Goal: Task Accomplishment & Management: Manage account settings

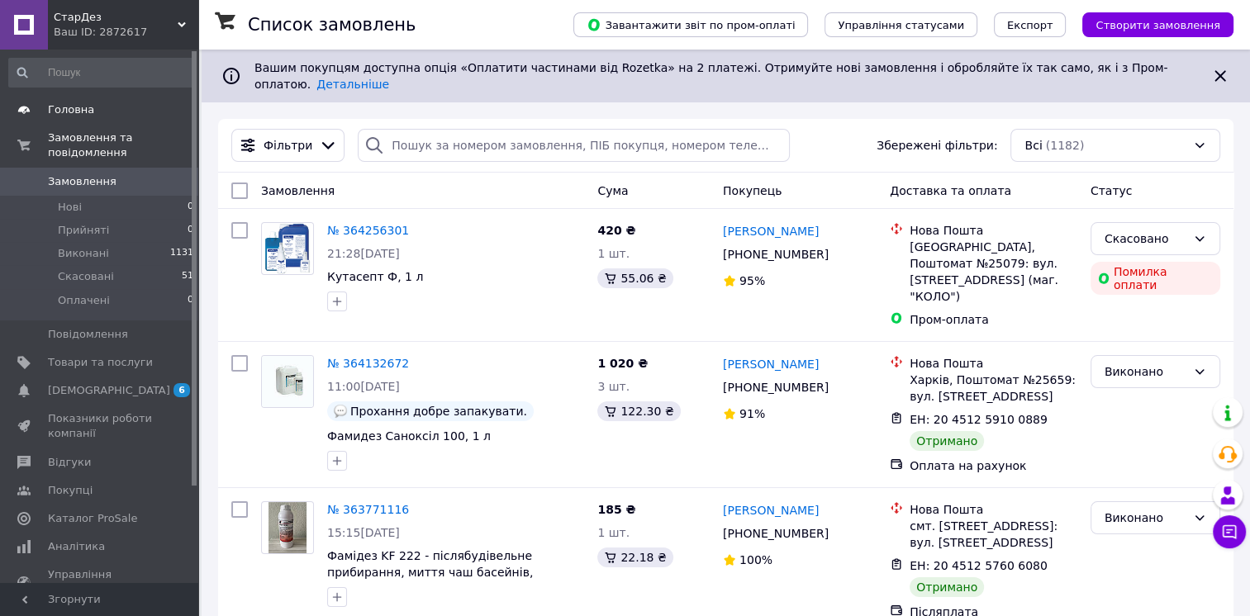
click at [84, 108] on span "Головна" at bounding box center [71, 109] width 46 height 15
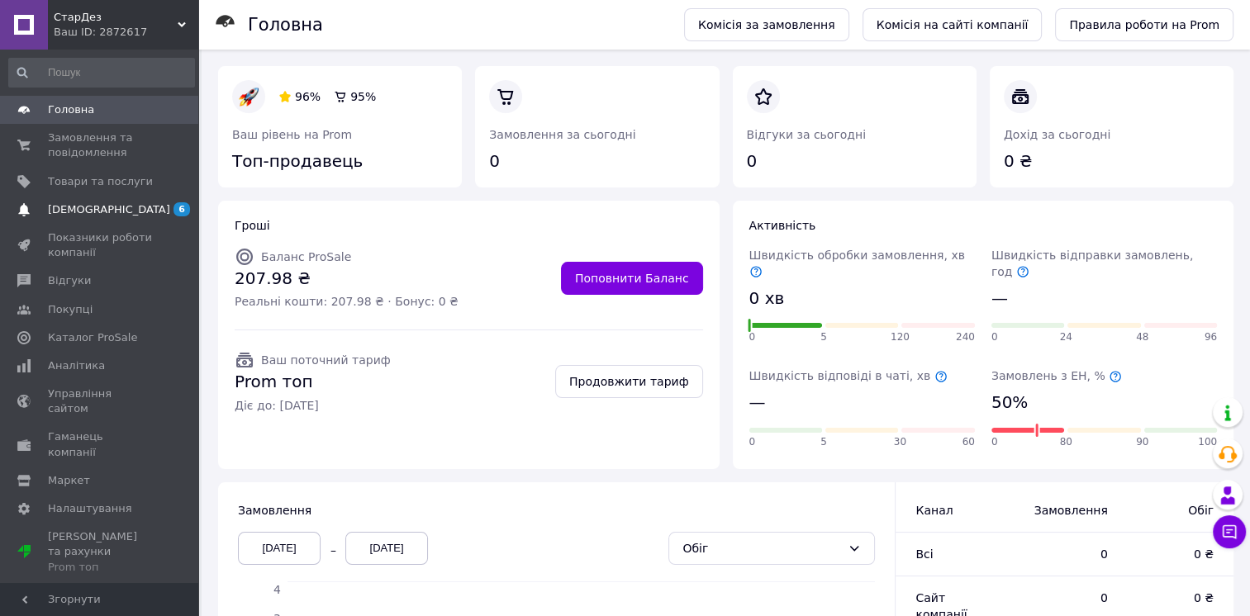
click at [93, 208] on span "[DEMOGRAPHIC_DATA]" at bounding box center [109, 209] width 122 height 15
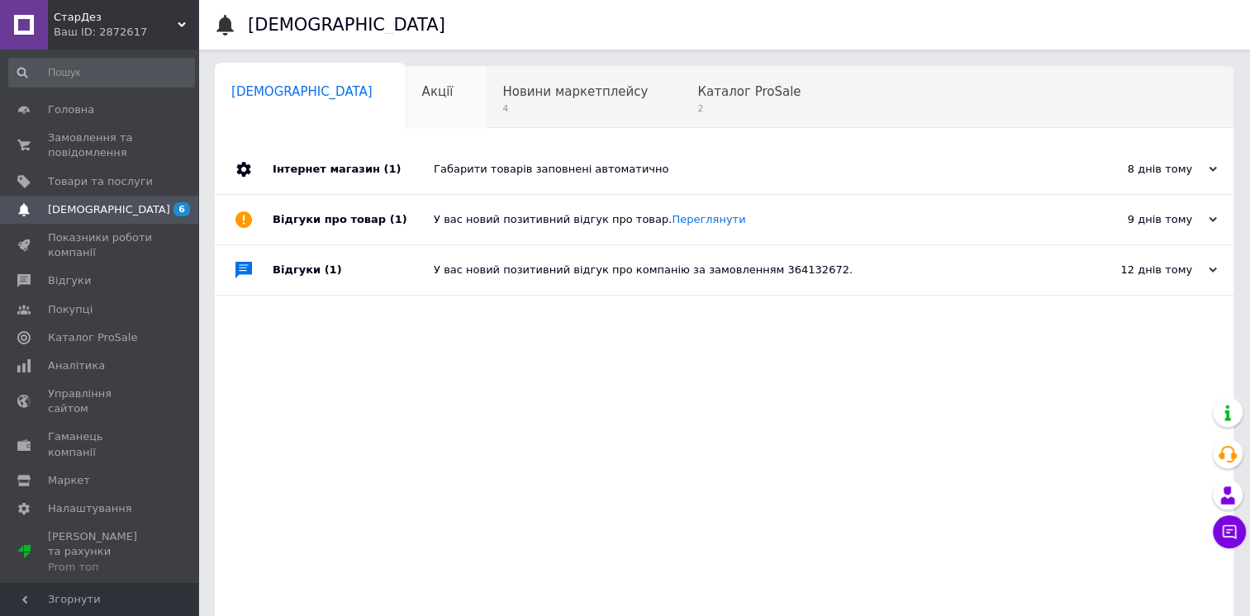
click at [422, 92] on span "Акції" at bounding box center [437, 91] width 31 height 15
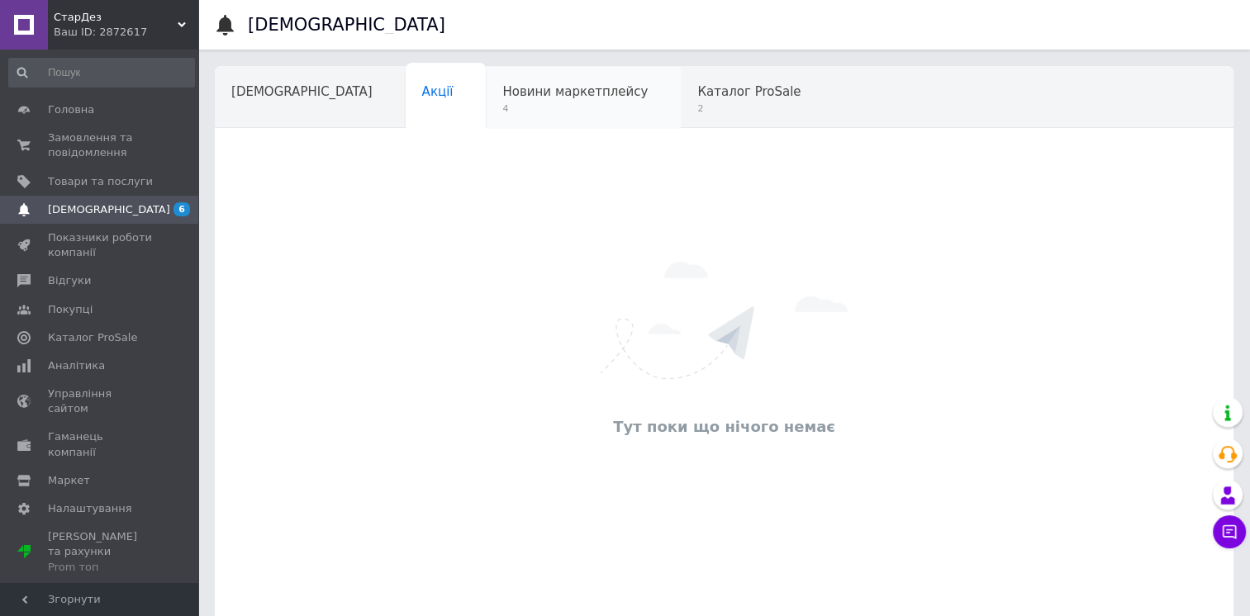
click at [502, 88] on span "Новини маркетплейсу" at bounding box center [574, 91] width 145 height 15
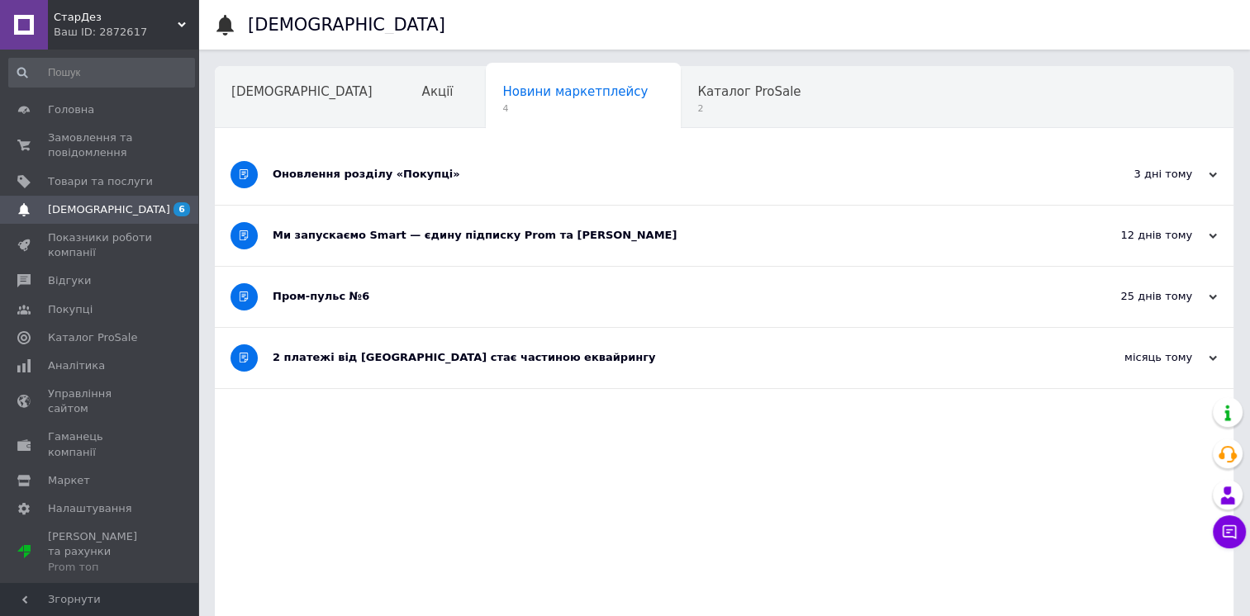
click at [315, 173] on div "Оновлення розділу «Покупці»" at bounding box center [662, 174] width 779 height 15
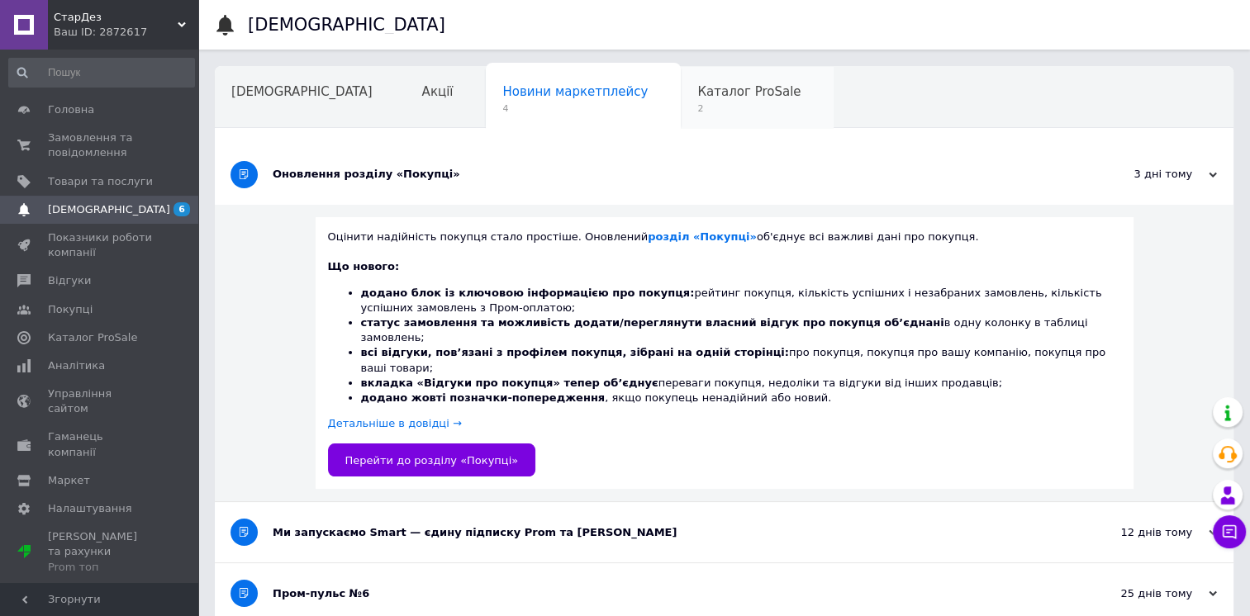
click at [697, 93] on span "Каталог ProSale" at bounding box center [748, 91] width 103 height 15
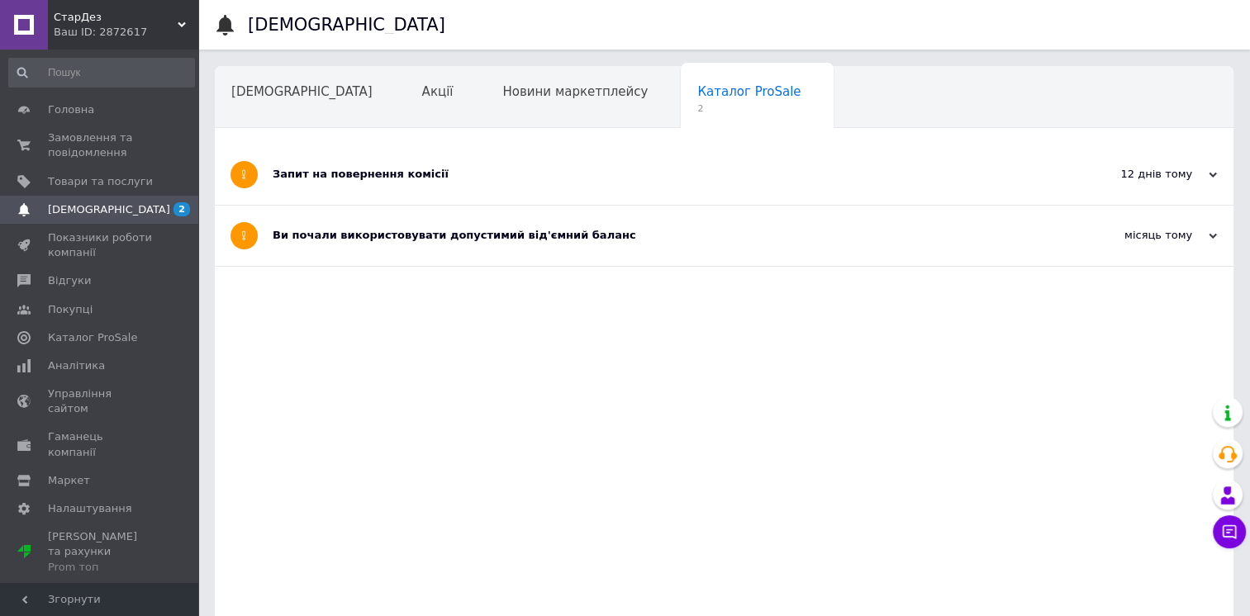
click at [363, 147] on span "Навчання та заходи" at bounding box center [296, 154] width 131 height 15
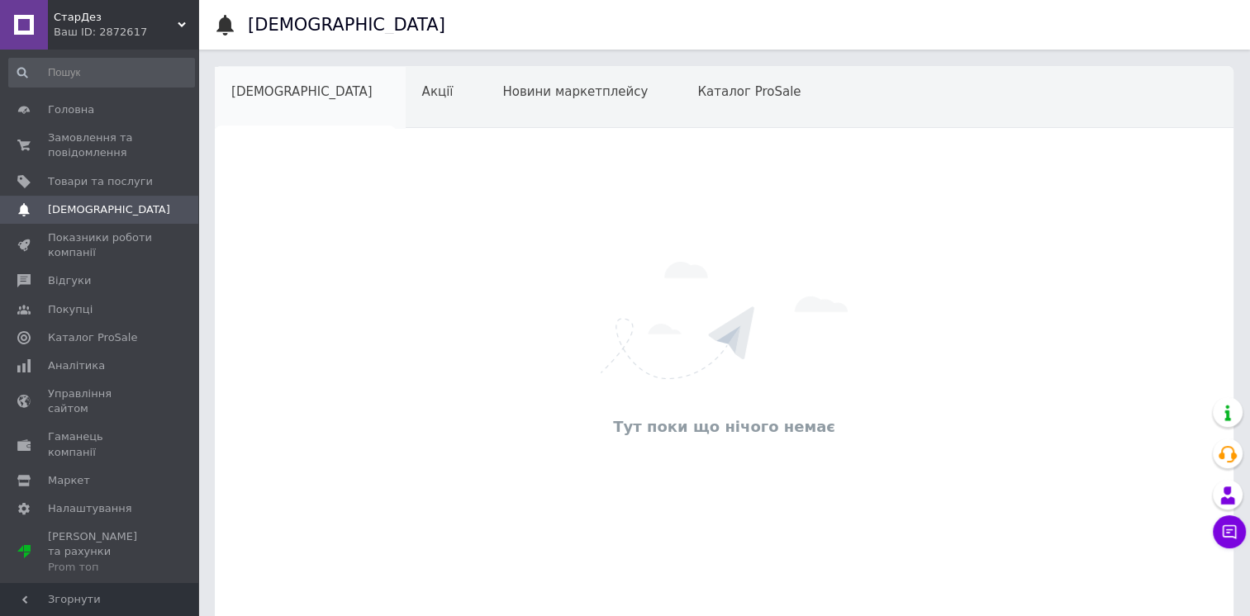
click at [268, 84] on span "[DEMOGRAPHIC_DATA]" at bounding box center [301, 91] width 141 height 15
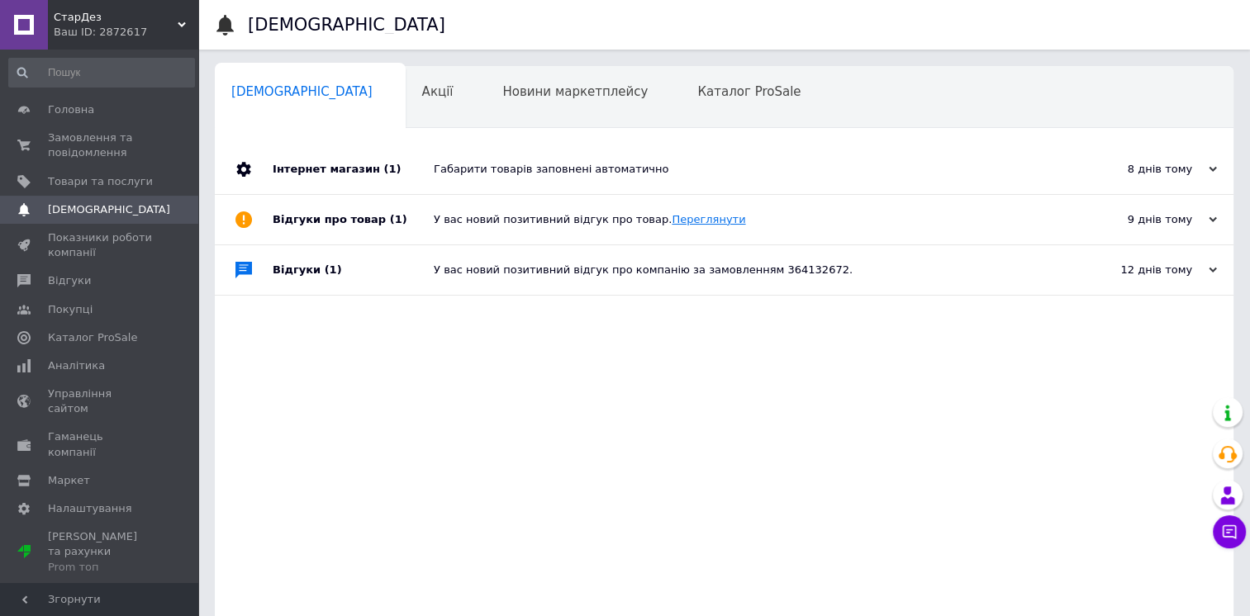
click at [672, 223] on link "Переглянути" at bounding box center [709, 219] width 74 height 12
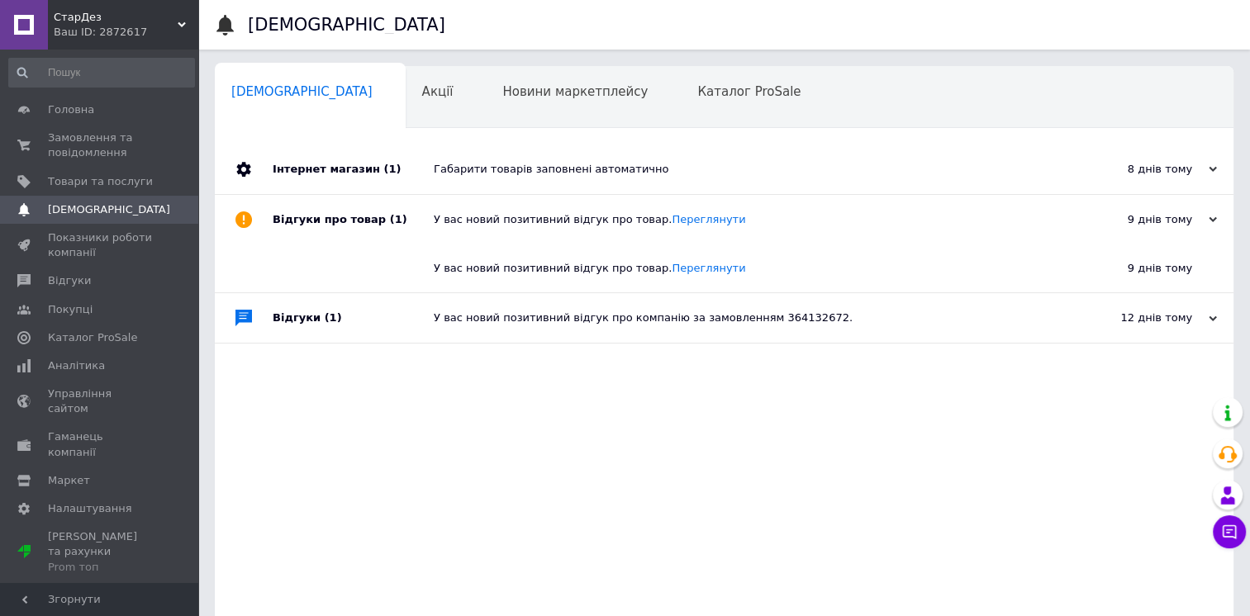
click at [738, 317] on div "У вас новий позитивний відгук про компанію за замовленням 364132672." at bounding box center [743, 318] width 618 height 15
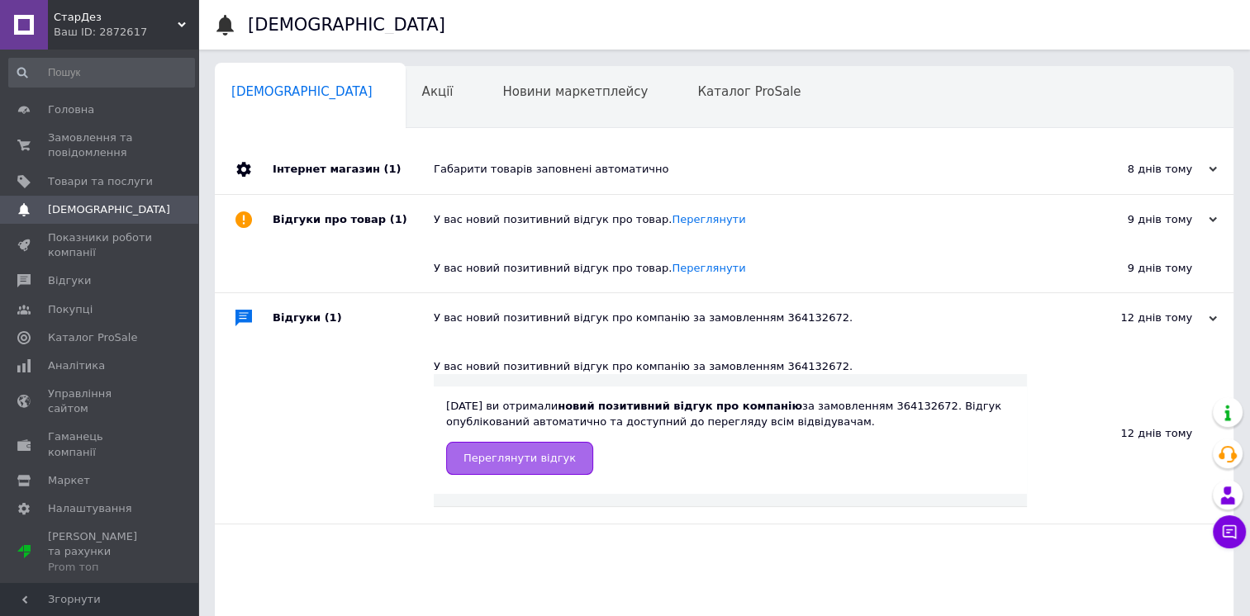
click at [558, 454] on link "Переглянути відгук" at bounding box center [519, 458] width 147 height 33
click at [70, 111] on span "Головна" at bounding box center [71, 109] width 46 height 15
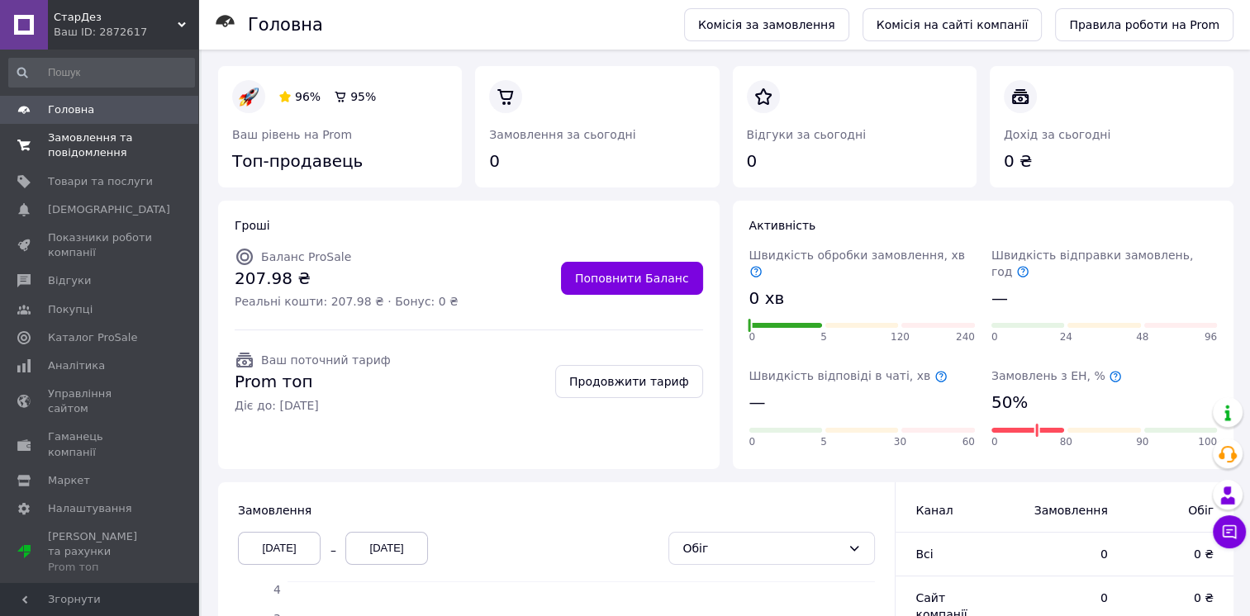
click at [97, 164] on link "Замовлення та повідомлення 0 0" at bounding box center [101, 145] width 203 height 43
